Goal: Understand process/instructions

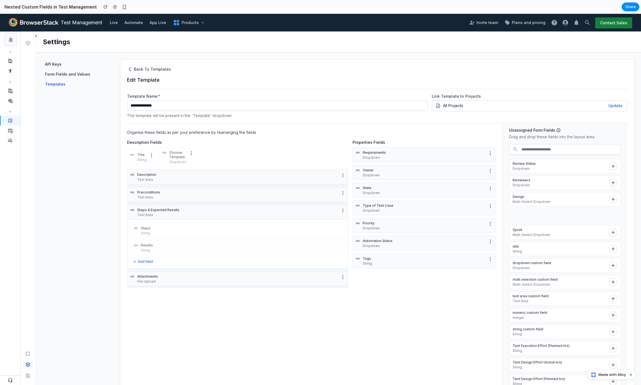
drag, startPoint x: 555, startPoint y: 215, endPoint x: 161, endPoint y: 203, distance: 393.9
click at [161, 203] on section "Organise these fields as per your preference by rearranging the fields Descript…" at bounding box center [377, 271] width 500 height 297
drag, startPoint x: 554, startPoint y: 201, endPoint x: 423, endPoint y: 199, distance: 131.3
click at [423, 199] on section "Organise these fields as per your preference by rearranging the fields Descript…" at bounding box center [377, 271] width 500 height 297
drag, startPoint x: 537, startPoint y: 207, endPoint x: 493, endPoint y: 225, distance: 48.0
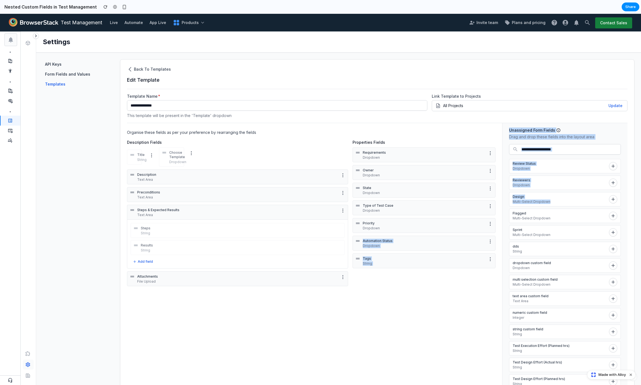
click at [493, 225] on section "Organise these fields as per your preference by rearranging the fields Descript…" at bounding box center [377, 271] width 500 height 297
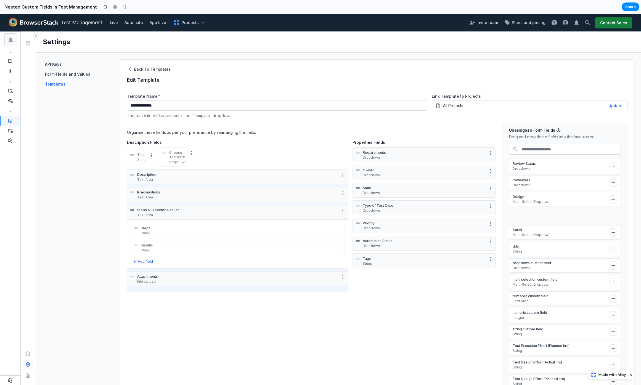
drag, startPoint x: 531, startPoint y: 218, endPoint x: 229, endPoint y: 187, distance: 303.6
click at [229, 187] on section "Organise these fields as per your preference by rearranging the fields Descript…" at bounding box center [377, 271] width 500 height 297
drag, startPoint x: 537, startPoint y: 217, endPoint x: 171, endPoint y: 254, distance: 368.8
click at [171, 254] on section "Organise these fields as per your preference by rearranging the fields Descript…" at bounding box center [377, 271] width 500 height 297
